Goal: Task Accomplishment & Management: Manage account settings

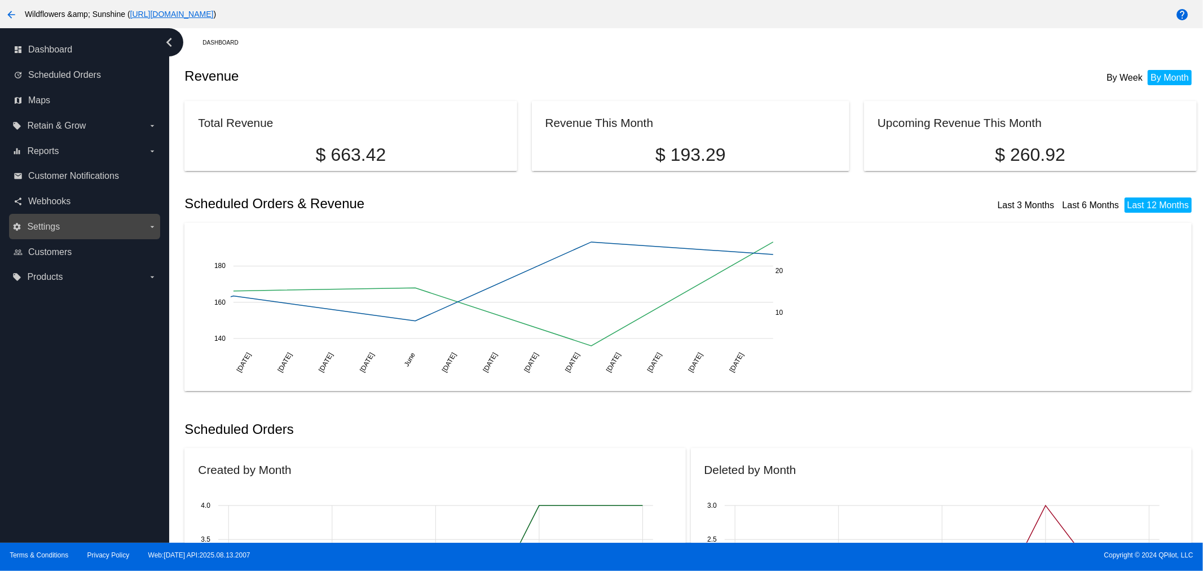
click at [61, 218] on label "settings Settings arrow_drop_down" at bounding box center [84, 227] width 144 height 18
click at [0, 0] on input "settings Settings arrow_drop_down" at bounding box center [0, 0] width 0 height 0
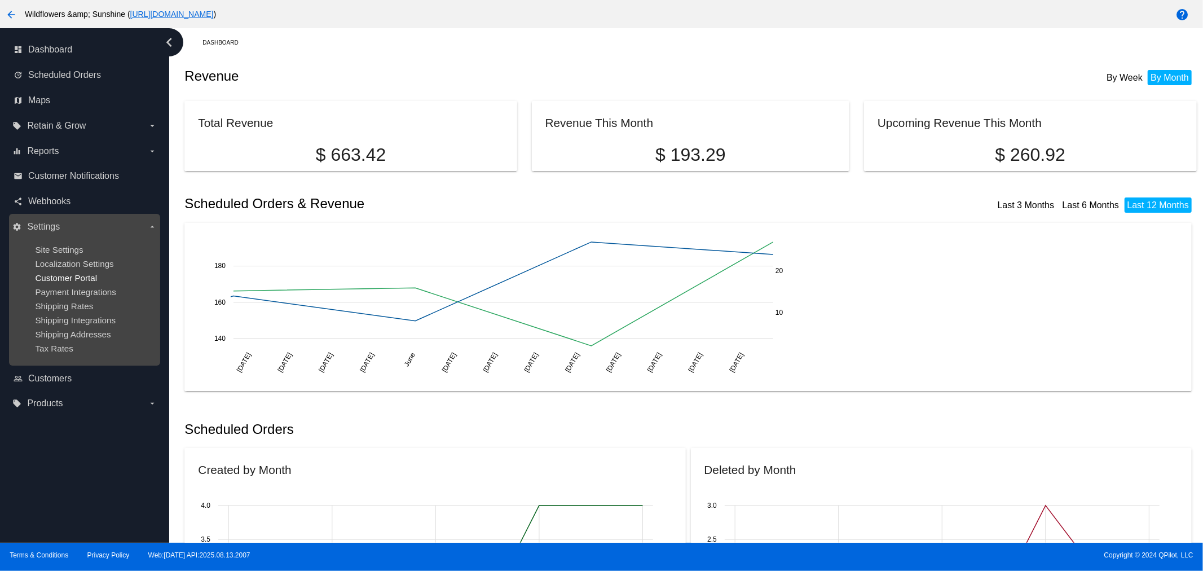
click at [51, 274] on span "Customer Portal" at bounding box center [66, 278] width 62 height 10
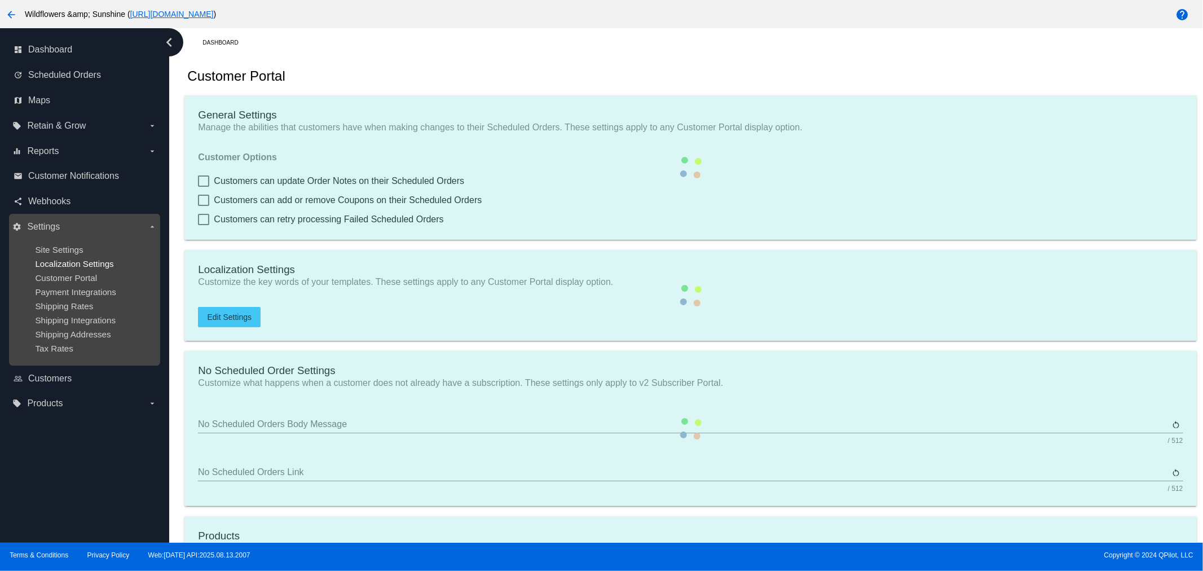
checkbox input "true"
type input "Create a Subscription and SAVE"
type input "[URL][DOMAIN_NAME]"
checkbox input "true"
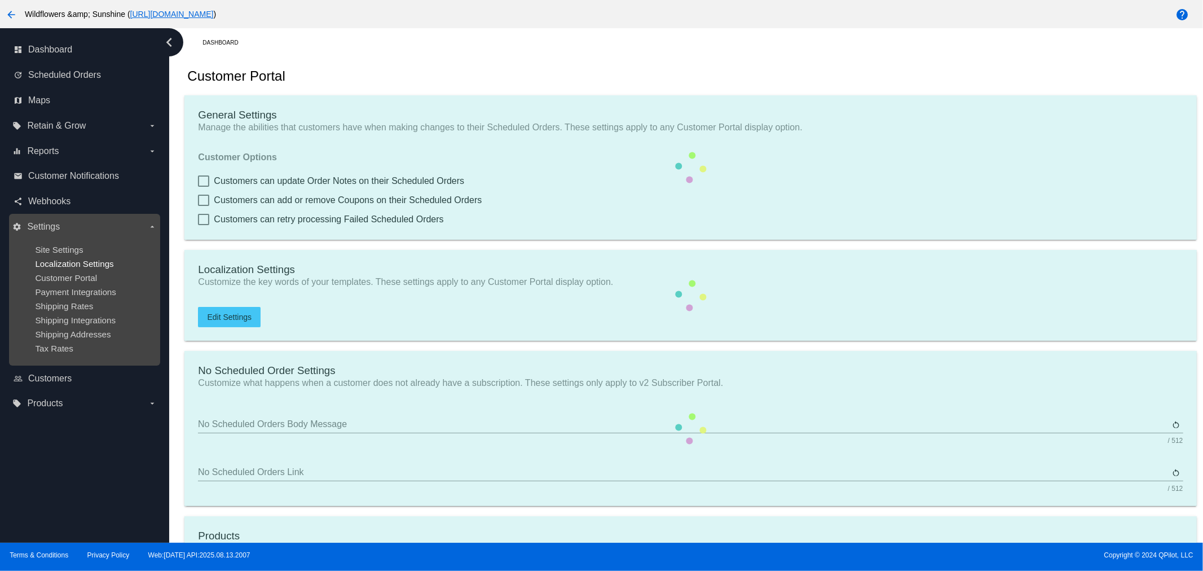
checkbox input "true"
type input "1"
type input "20"
type input "200"
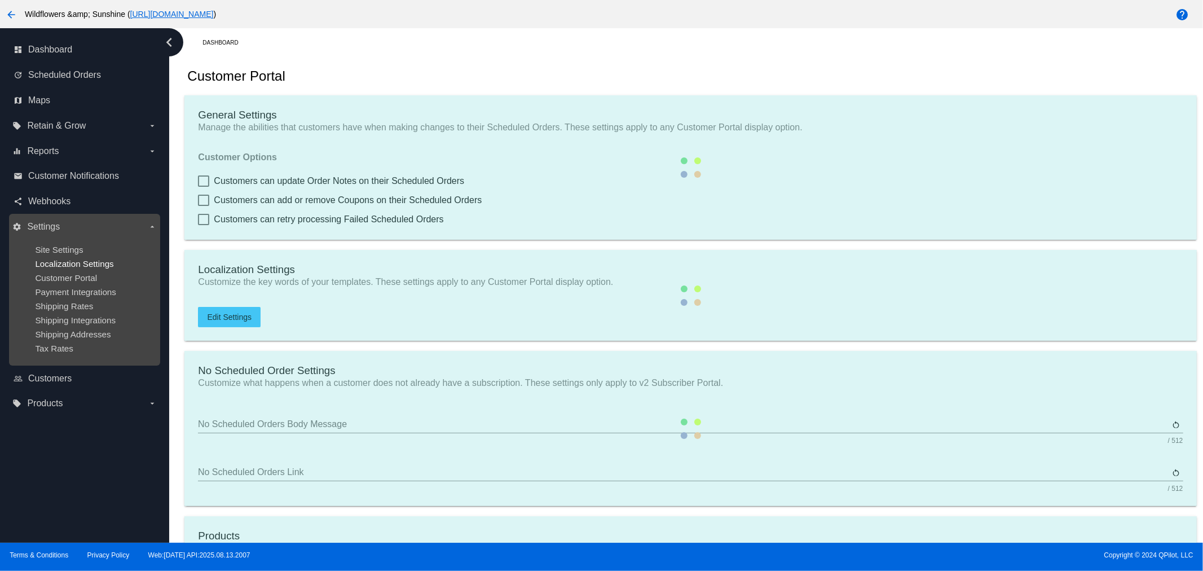
type input "200"
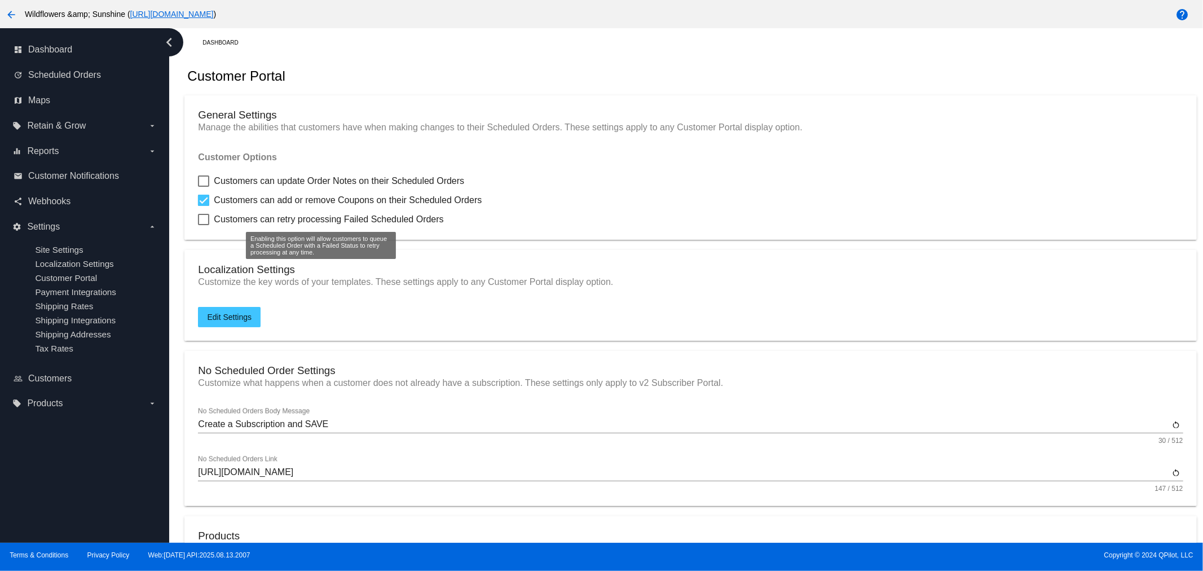
click at [212, 184] on label "Customers can update Order Notes on their Scheduled Orders" at bounding box center [331, 181] width 266 height 14
click at [204, 187] on input "Customers can update Order Notes on their Scheduled Orders" at bounding box center [203, 187] width 1 height 1
checkbox input "true"
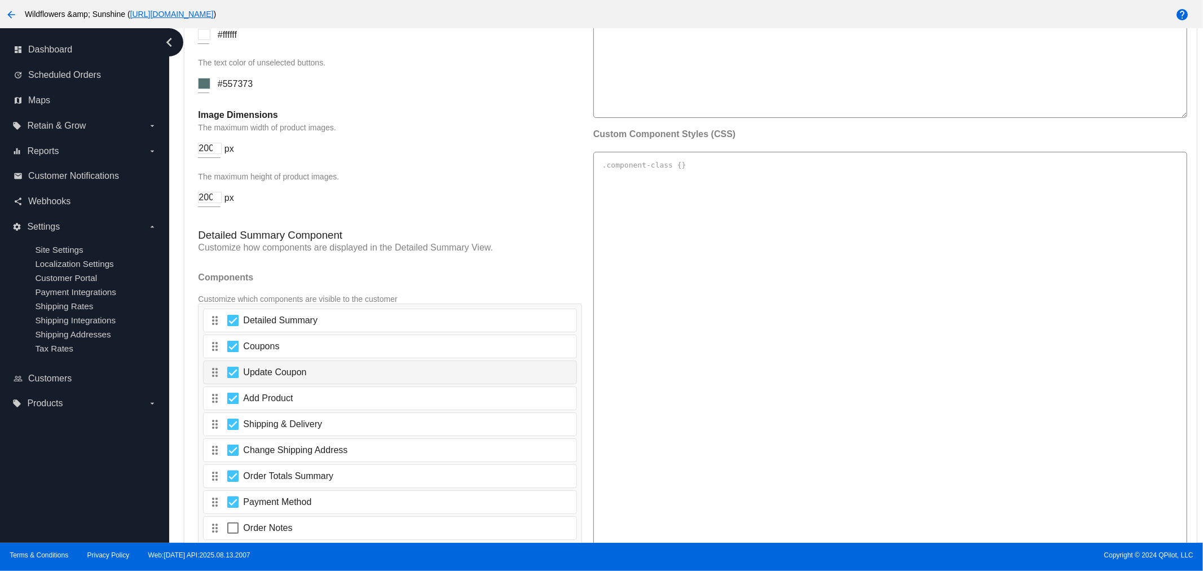
scroll to position [1755, 0]
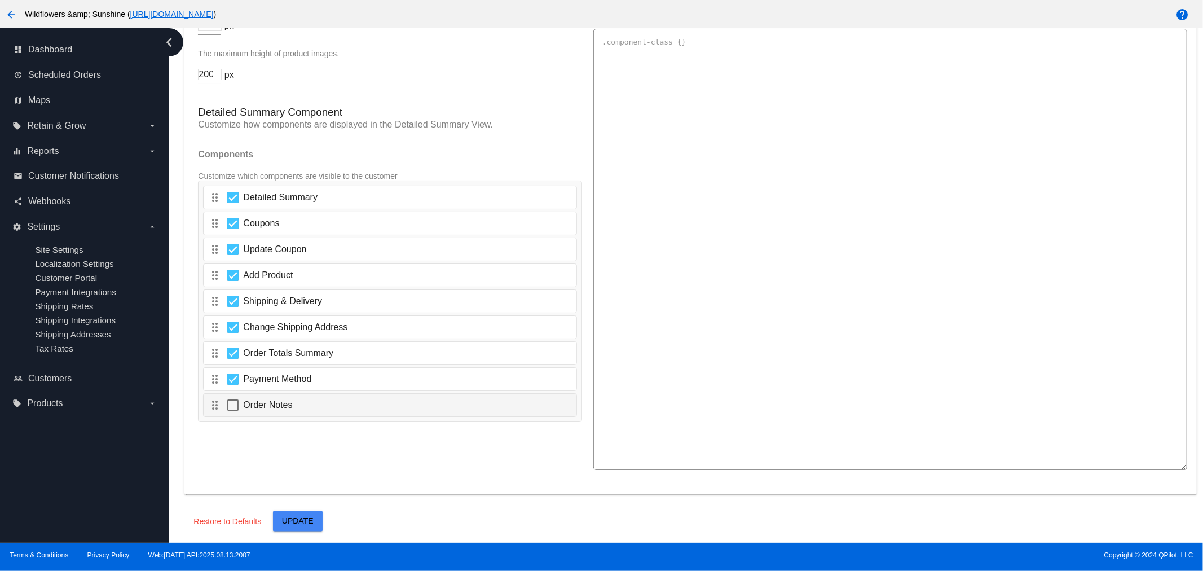
click at [237, 402] on div at bounding box center [232, 404] width 11 height 11
click at [233, 411] on input "Order Notes" at bounding box center [232, 411] width 1 height 1
checkbox input "true"
click at [288, 528] on button "Update" at bounding box center [298, 521] width 50 height 20
